Goal: Task Accomplishment & Management: Use online tool/utility

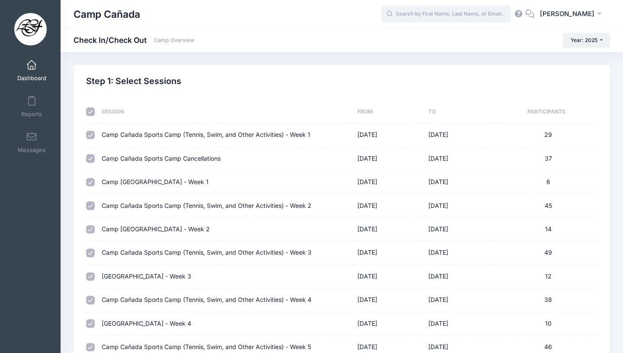
click at [491, 13] on input "text" at bounding box center [446, 14] width 130 height 17
type input "c"
click at [33, 79] on span "Dashboard" at bounding box center [31, 77] width 29 height 7
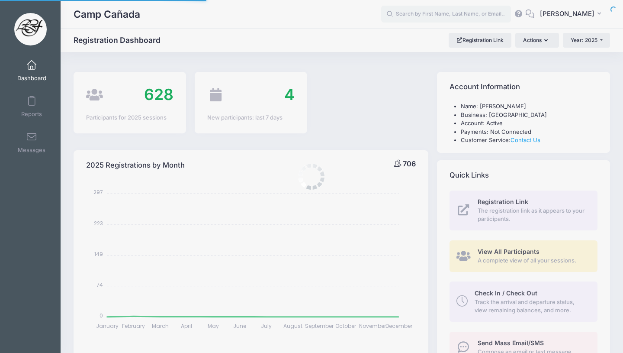
select select
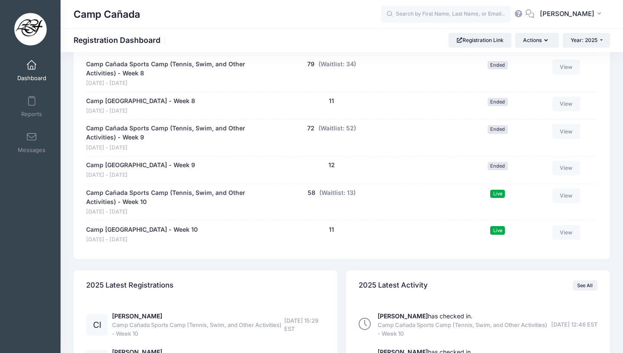
scroll to position [860, 0]
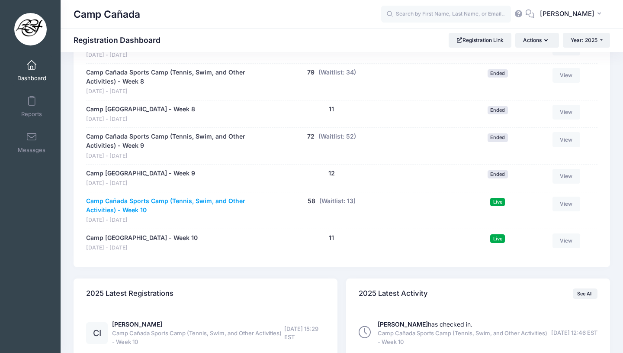
click at [167, 199] on link "Camp Cañada Sports Camp (Tennis, Swim, and Other Activities) - Week 10" at bounding box center [176, 206] width 180 height 18
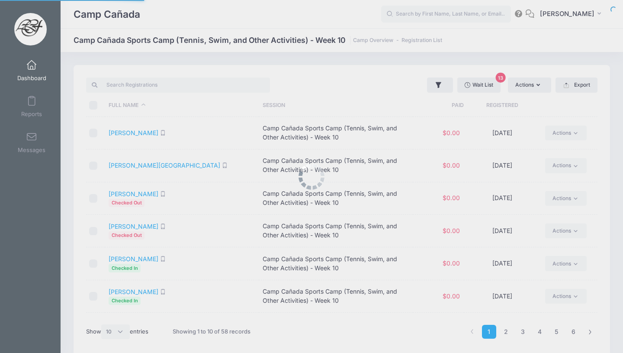
select select "10"
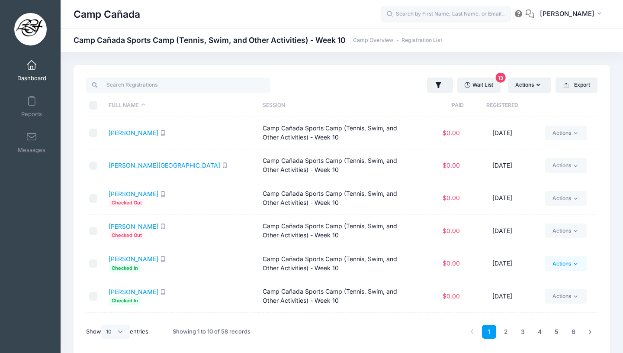
click at [572, 264] on link "Actions" at bounding box center [565, 263] width 41 height 15
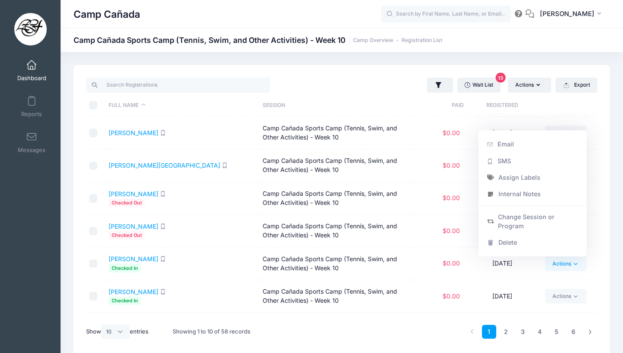
click at [610, 209] on div "Wait List 13 Actions Assign Labels Send Email Send SMS Send Document Upload Rem…" at bounding box center [342, 210] width 537 height 291
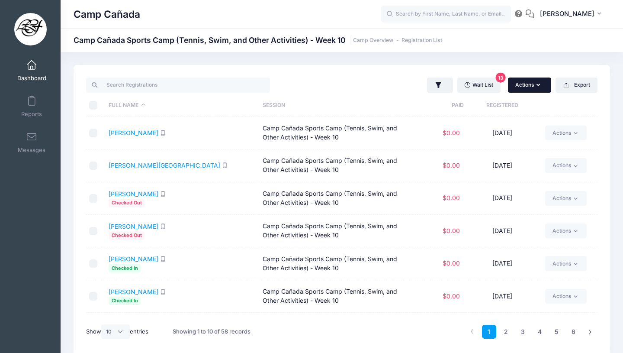
click at [533, 87] on button "Actions" at bounding box center [529, 84] width 43 height 15
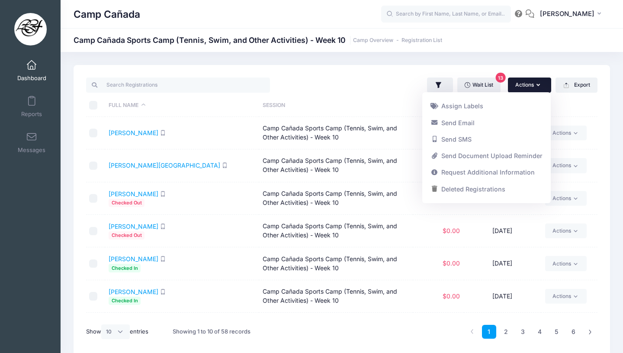
click at [352, 82] on div "Wait List 13 Actions Assign Labels Send Email Send SMS Send Document Upload Rem…" at bounding box center [472, 85] width 260 height 18
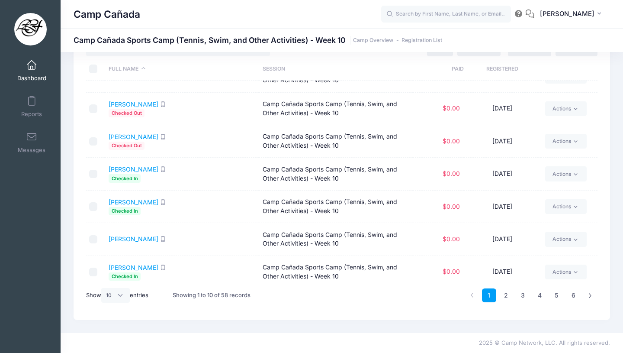
scroll to position [125, 0]
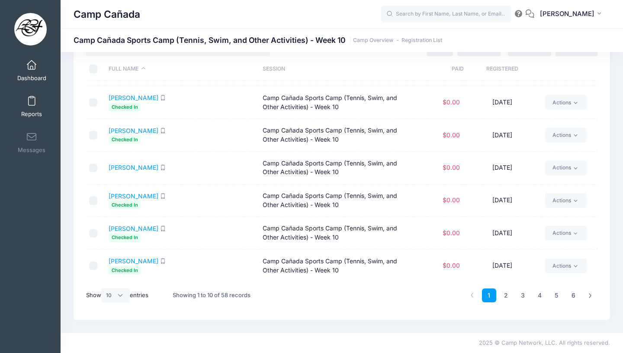
click at [29, 110] on link "Reports" at bounding box center [31, 106] width 41 height 30
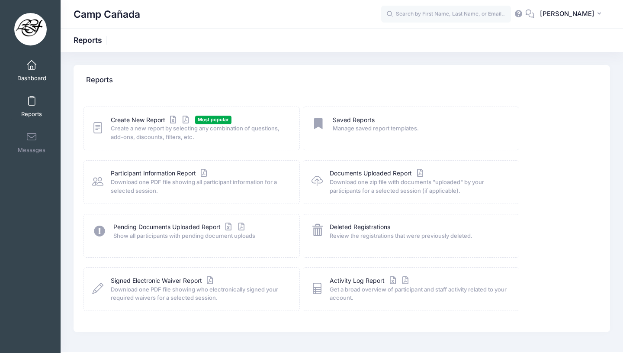
click at [22, 77] on span "Dashboard" at bounding box center [31, 77] width 29 height 7
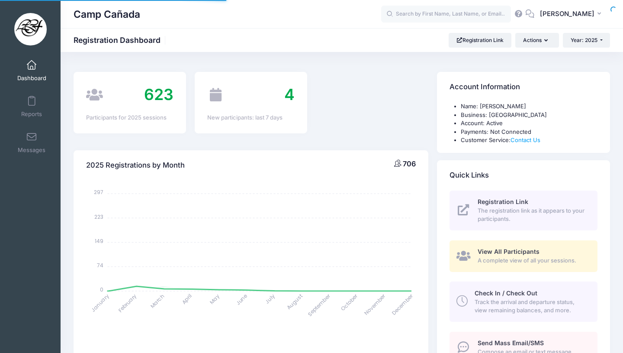
select select
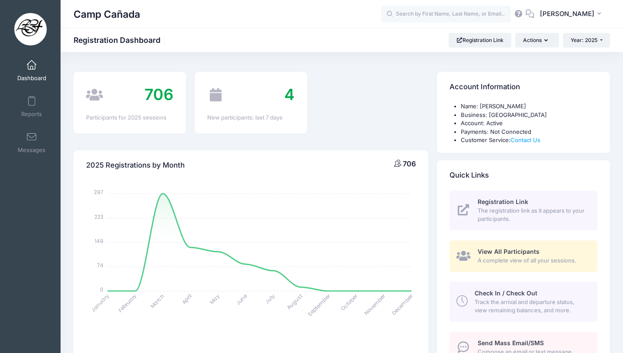
click at [464, 297] on icon at bounding box center [462, 300] width 11 height 11
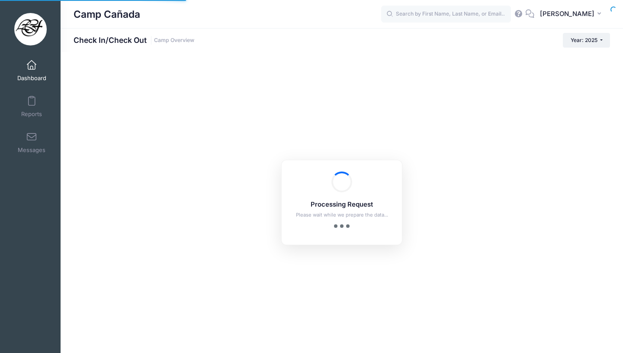
checkbox input "true"
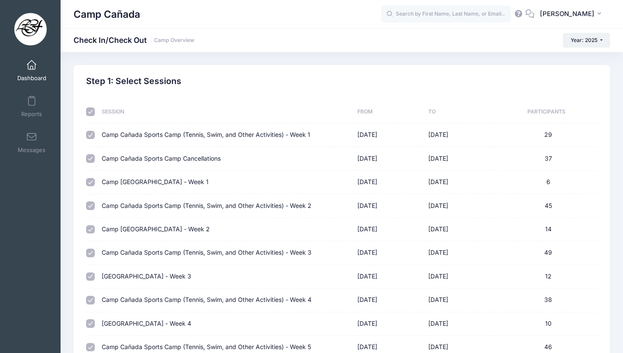
scroll to position [352, 0]
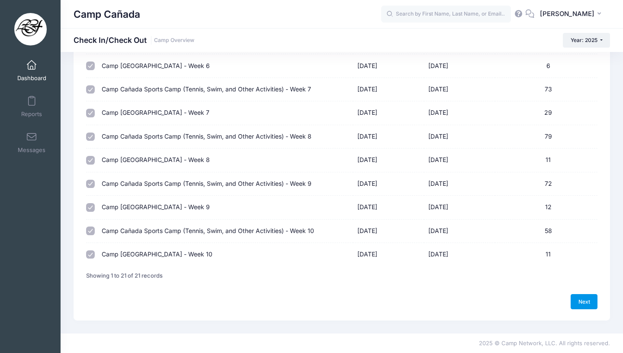
click at [578, 296] on link "Next" at bounding box center [584, 301] width 27 height 15
select select "10"
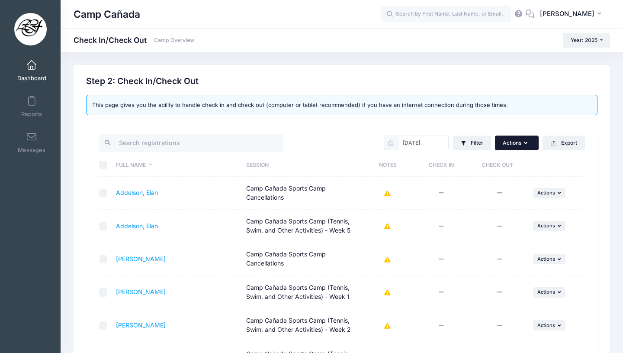
click at [506, 141] on button "Actions" at bounding box center [516, 142] width 43 height 15
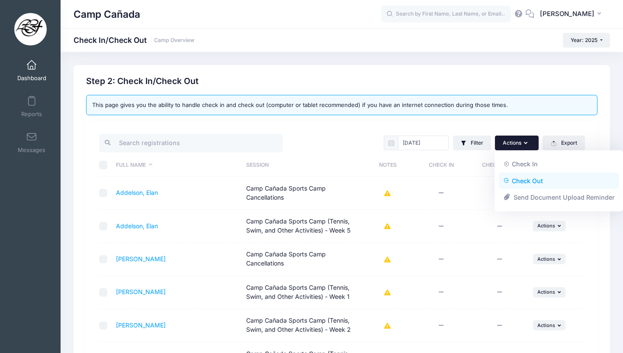
click at [533, 179] on link "Check Out" at bounding box center [559, 180] width 120 height 16
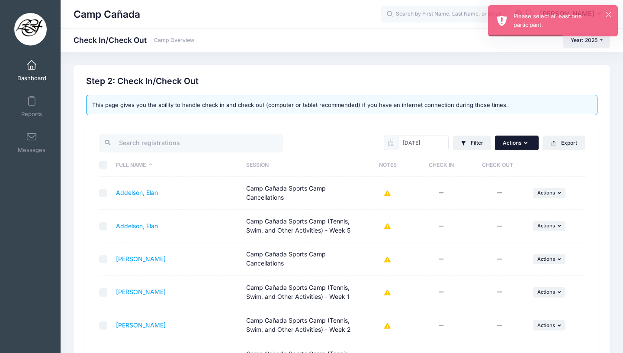
click at [512, 142] on button "Actions" at bounding box center [516, 142] width 43 height 15
click at [525, 124] on div "08/13/2025 Filter Filter Options Check In/Out Status: Not Checked In Checked In…" at bounding box center [342, 333] width 512 height 424
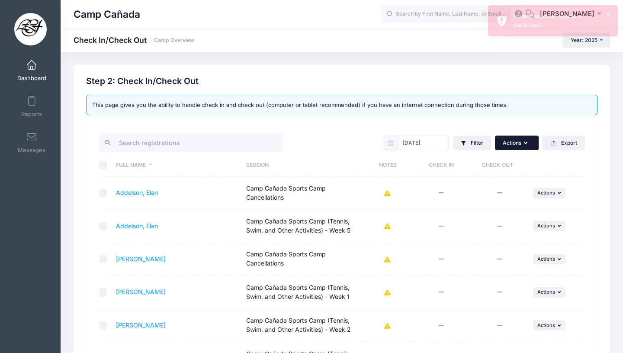
click at [514, 140] on button "Actions" at bounding box center [516, 142] width 43 height 15
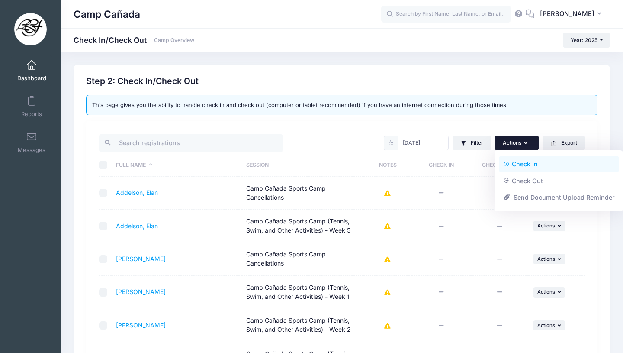
click at [522, 161] on link "Check In" at bounding box center [559, 164] width 120 height 16
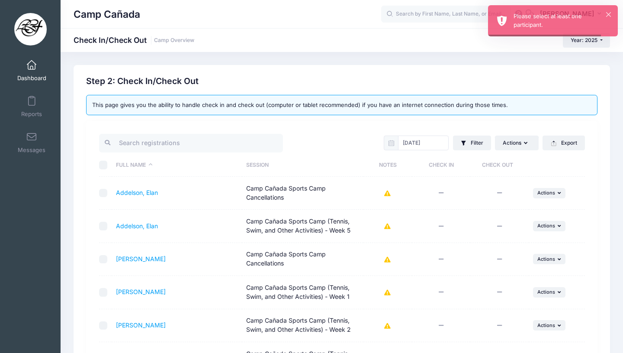
click at [488, 120] on div "Step 2: Check In/Check Out This page gives you the ability to handle check in a…" at bounding box center [342, 310] width 520 height 469
click at [103, 192] on input "checkbox" at bounding box center [103, 193] width 9 height 9
checkbox input "false"
click at [476, 142] on button "Filter" at bounding box center [472, 142] width 38 height 15
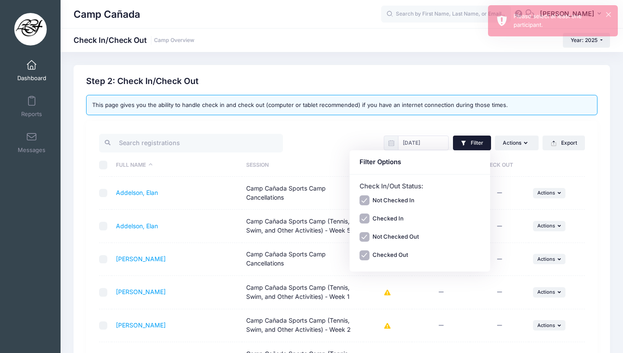
click at [364, 203] on input "Not Checked In" at bounding box center [365, 200] width 10 height 10
checkbox input "false"
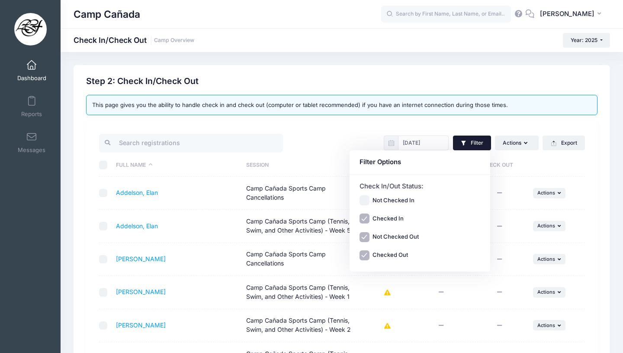
click at [366, 233] on input "Not Checked Out" at bounding box center [365, 237] width 10 height 10
checkbox input "false"
click at [366, 258] on input "Checked Out" at bounding box center [365, 255] width 10 height 10
checkbox input "false"
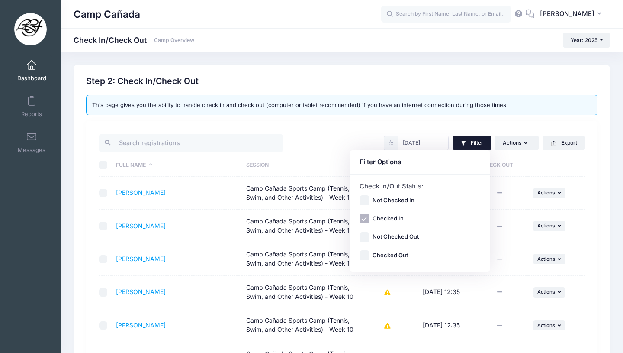
click at [341, 151] on div at bounding box center [218, 142] width 247 height 21
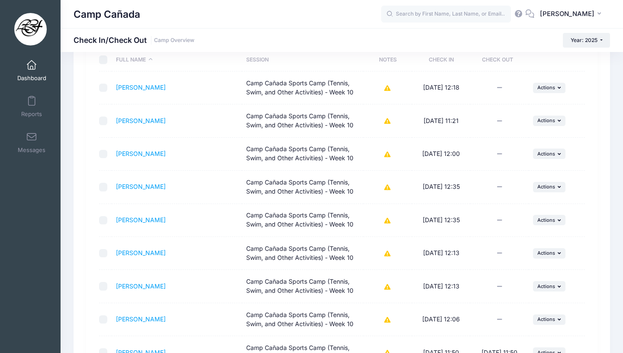
scroll to position [261, 0]
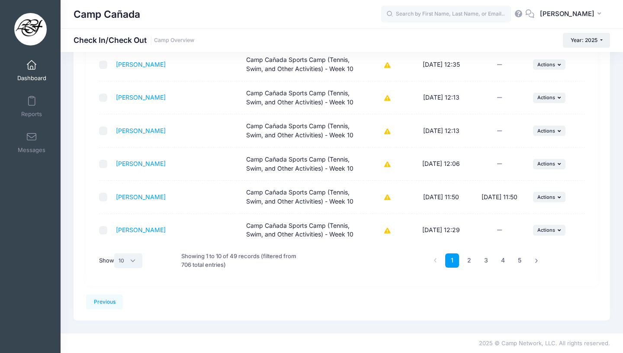
select select "50"
click option "50" at bounding box center [0, 0] width 0 height 0
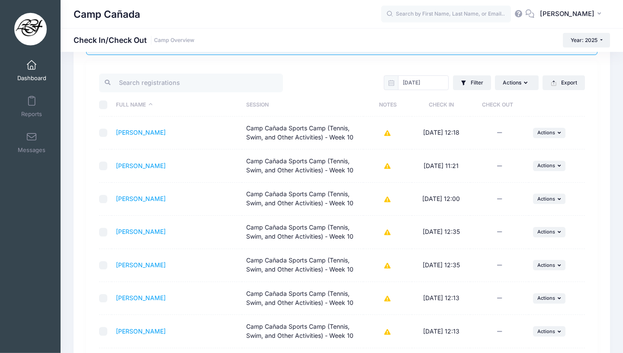
scroll to position [0, 0]
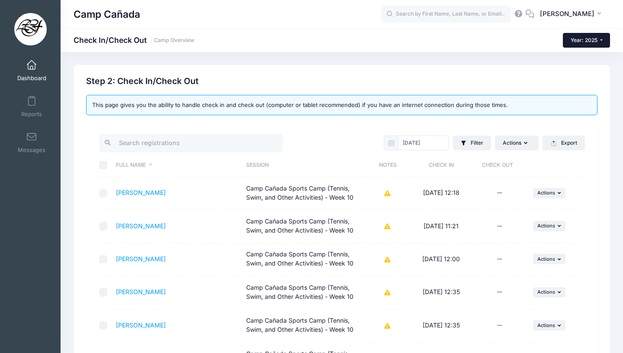
click at [586, 40] on span "Year: 2025" at bounding box center [584, 40] width 27 height 6
click at [588, 54] on link "Year: 2025" at bounding box center [591, 56] width 56 height 11
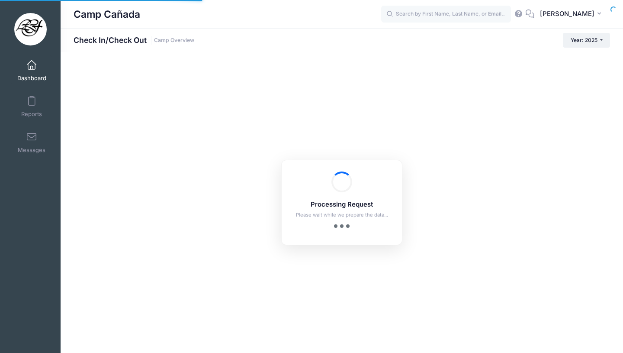
checkbox input "true"
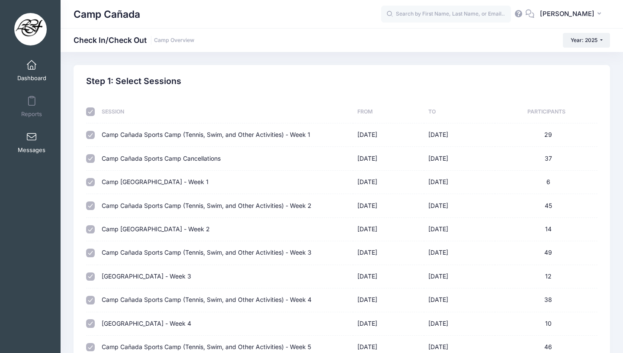
click at [32, 139] on span at bounding box center [32, 137] width 0 height 10
